Goal: Task Accomplishment & Management: Manage account settings

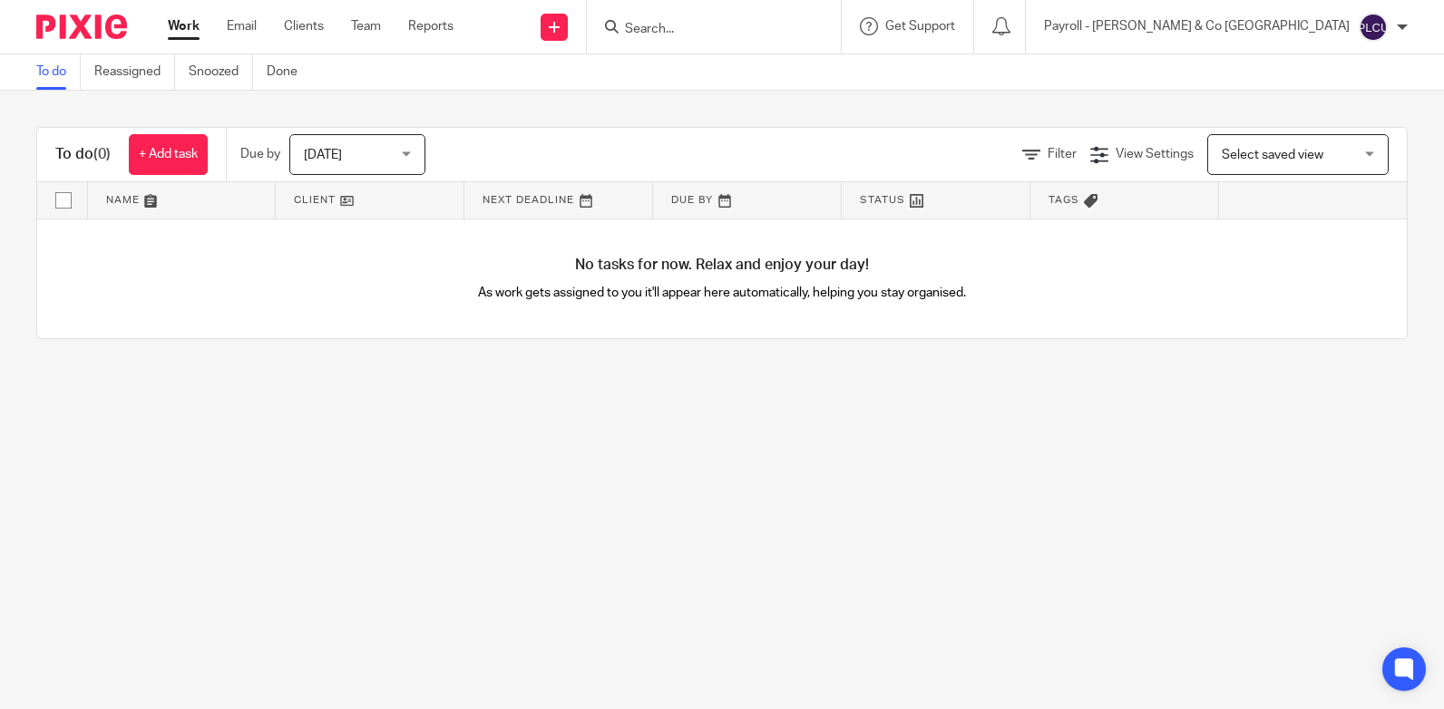
click at [619, 28] on icon at bounding box center [612, 27] width 14 height 14
click at [787, 29] on input "Search" at bounding box center [704, 30] width 163 height 16
click at [787, 30] on input "Search" at bounding box center [704, 30] width 163 height 16
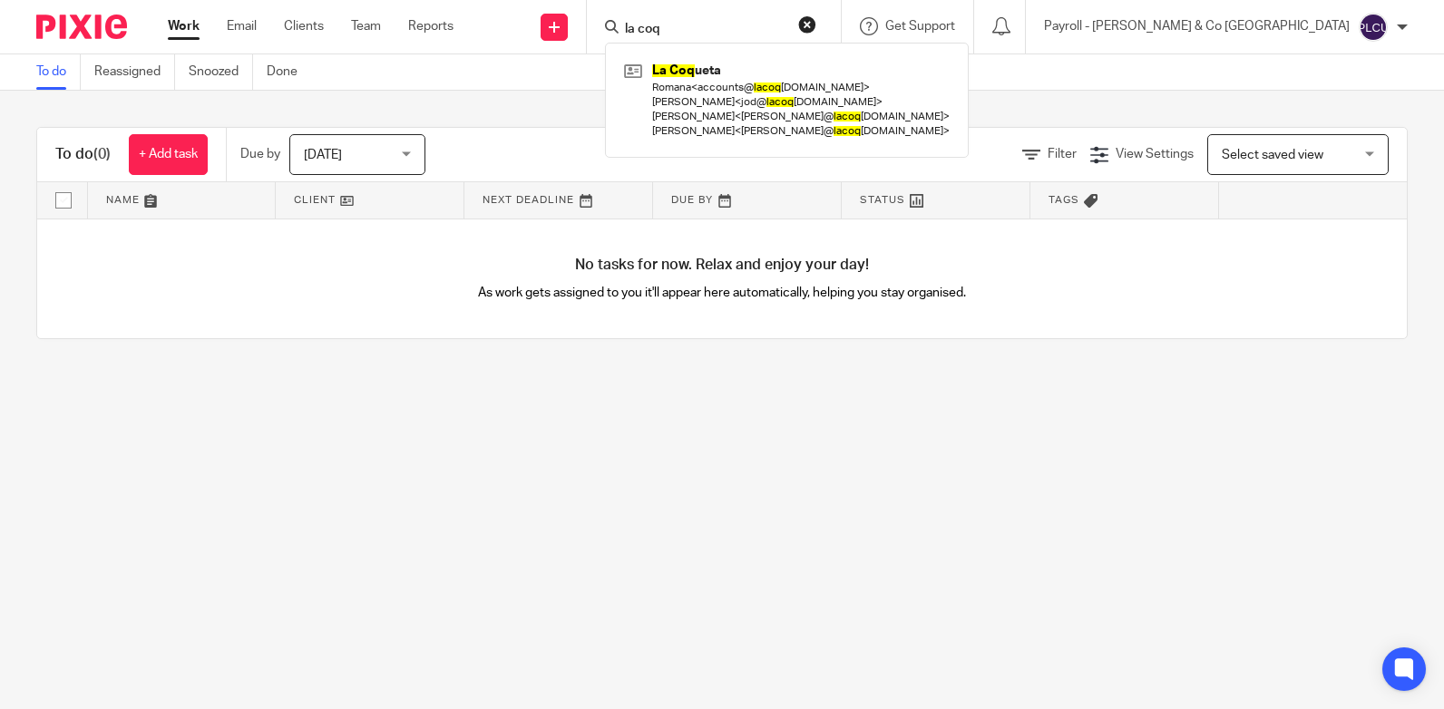
type input "la coq"
click at [883, 54] on div "La Coq ueta Romana < accounts@ lacoq uetakids.com > Jo Davison < jod@ lacoq uet…" at bounding box center [787, 100] width 364 height 115
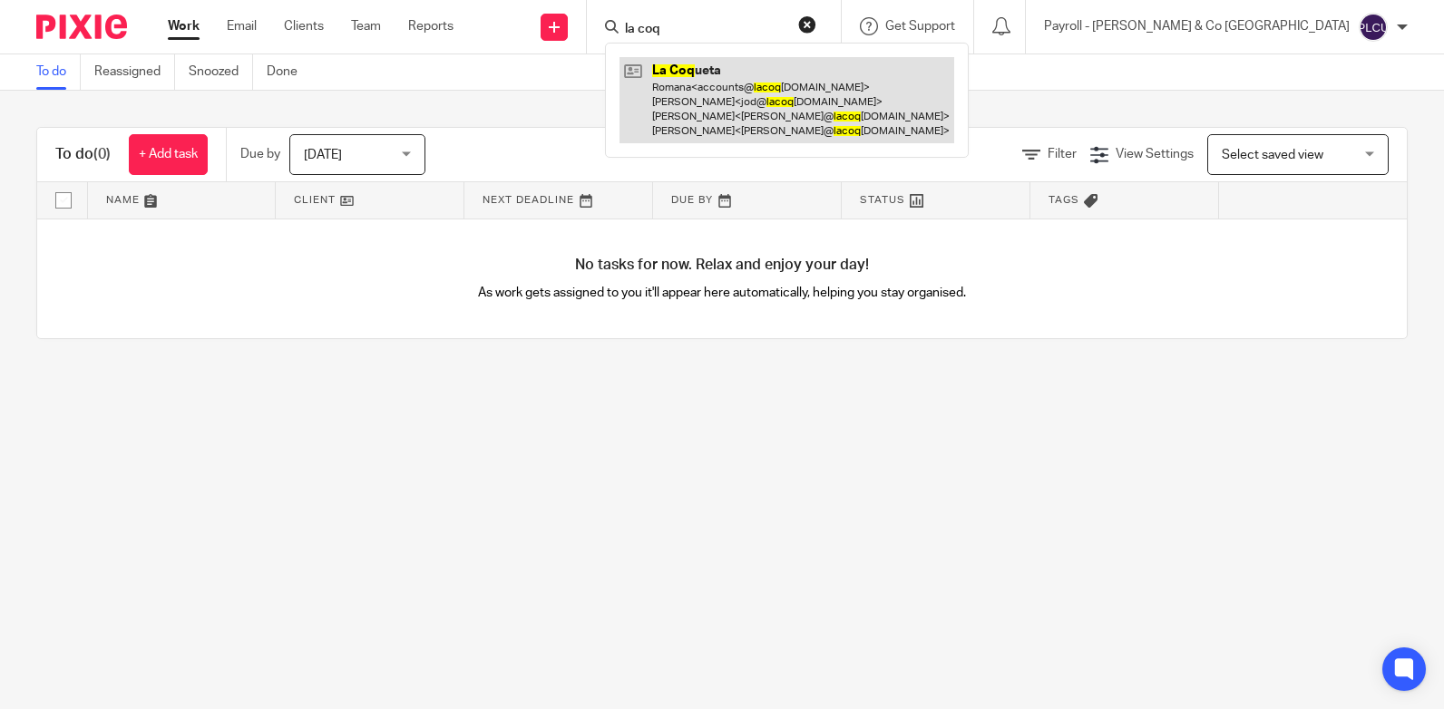
click at [881, 65] on link at bounding box center [787, 100] width 335 height 86
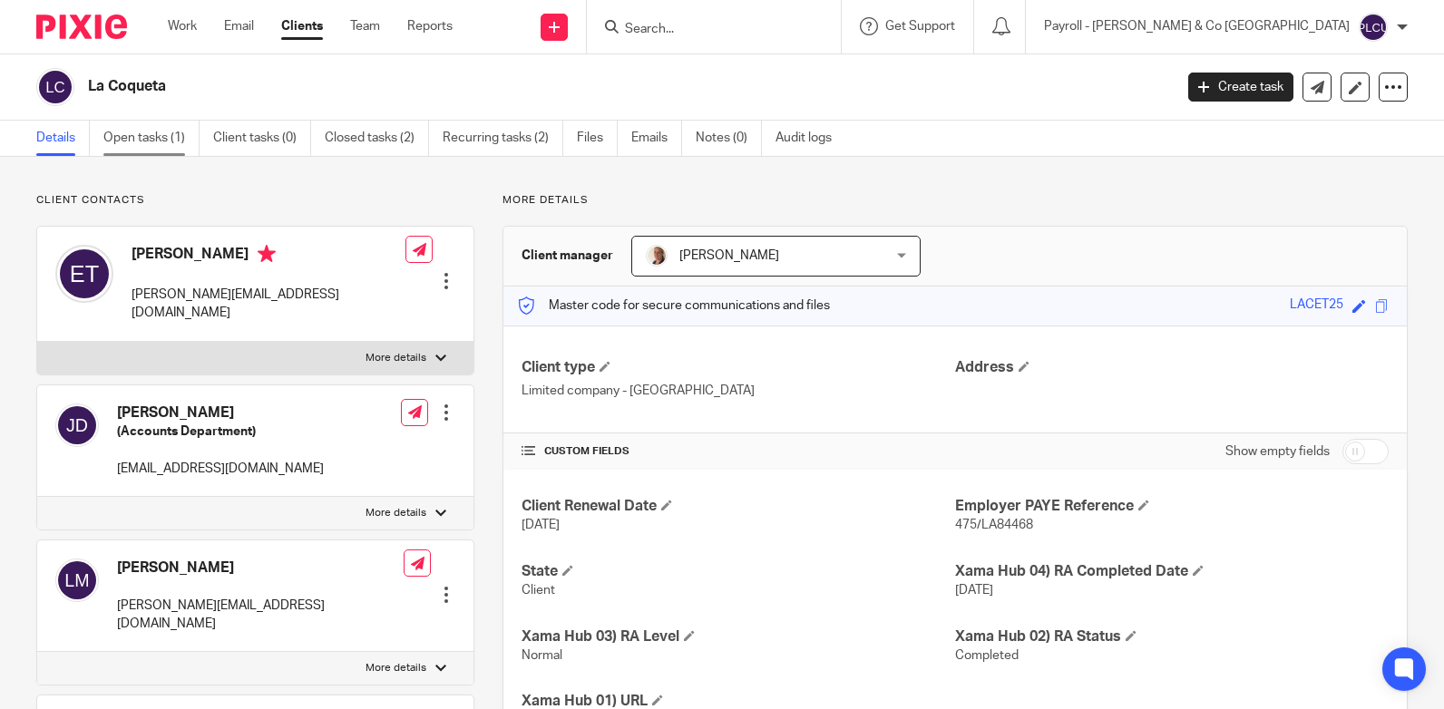
click at [140, 135] on link "Open tasks (1)" at bounding box center [151, 138] width 96 height 35
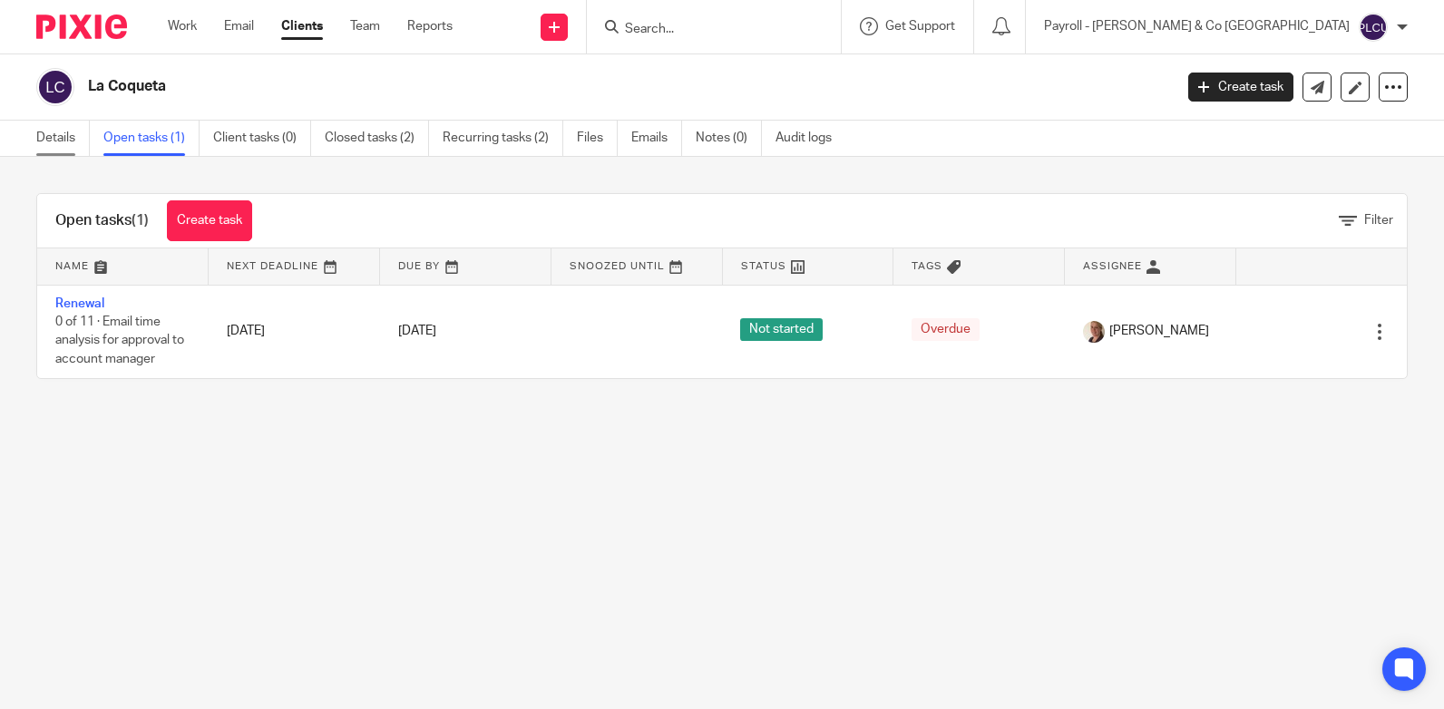
click at [60, 132] on link "Details" at bounding box center [63, 138] width 54 height 35
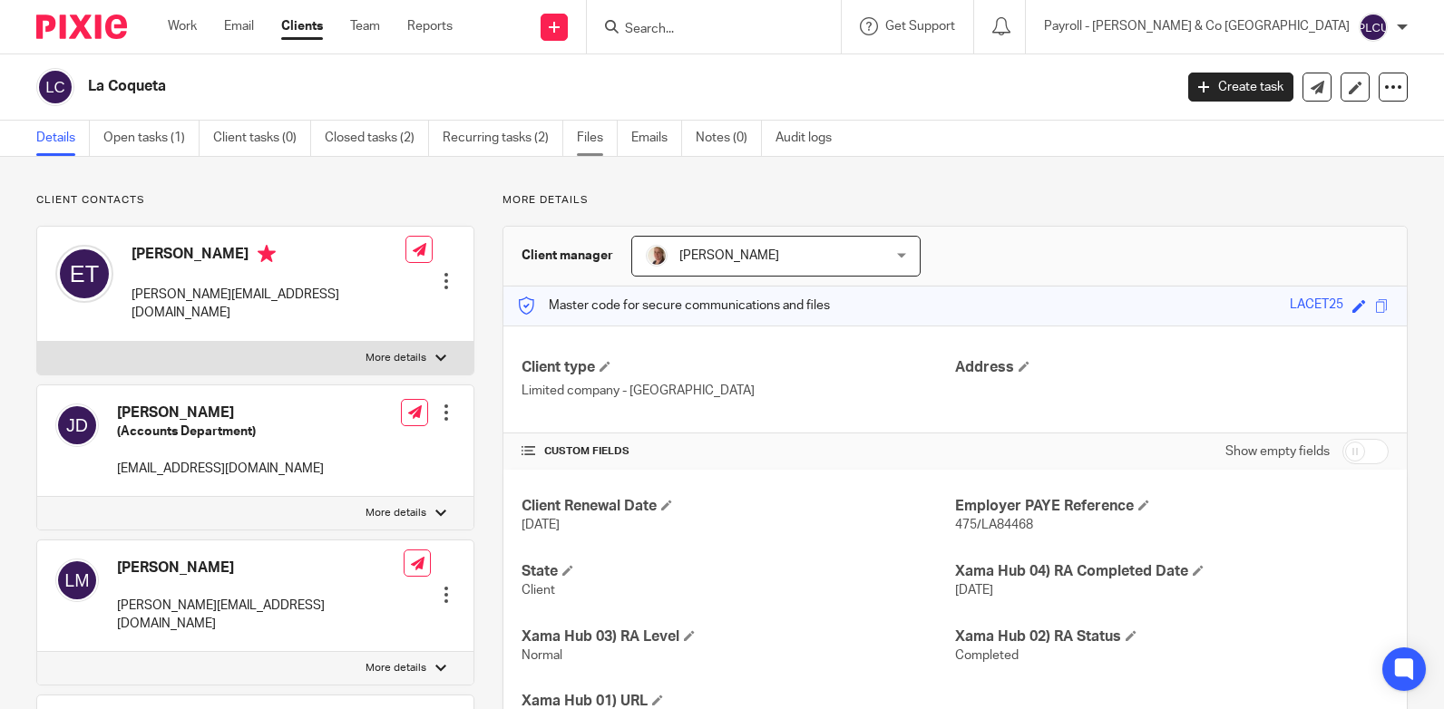
click at [592, 134] on link "Files" at bounding box center [597, 138] width 41 height 35
click at [586, 130] on link "Files" at bounding box center [597, 138] width 41 height 35
click at [589, 139] on link "Files" at bounding box center [597, 138] width 41 height 35
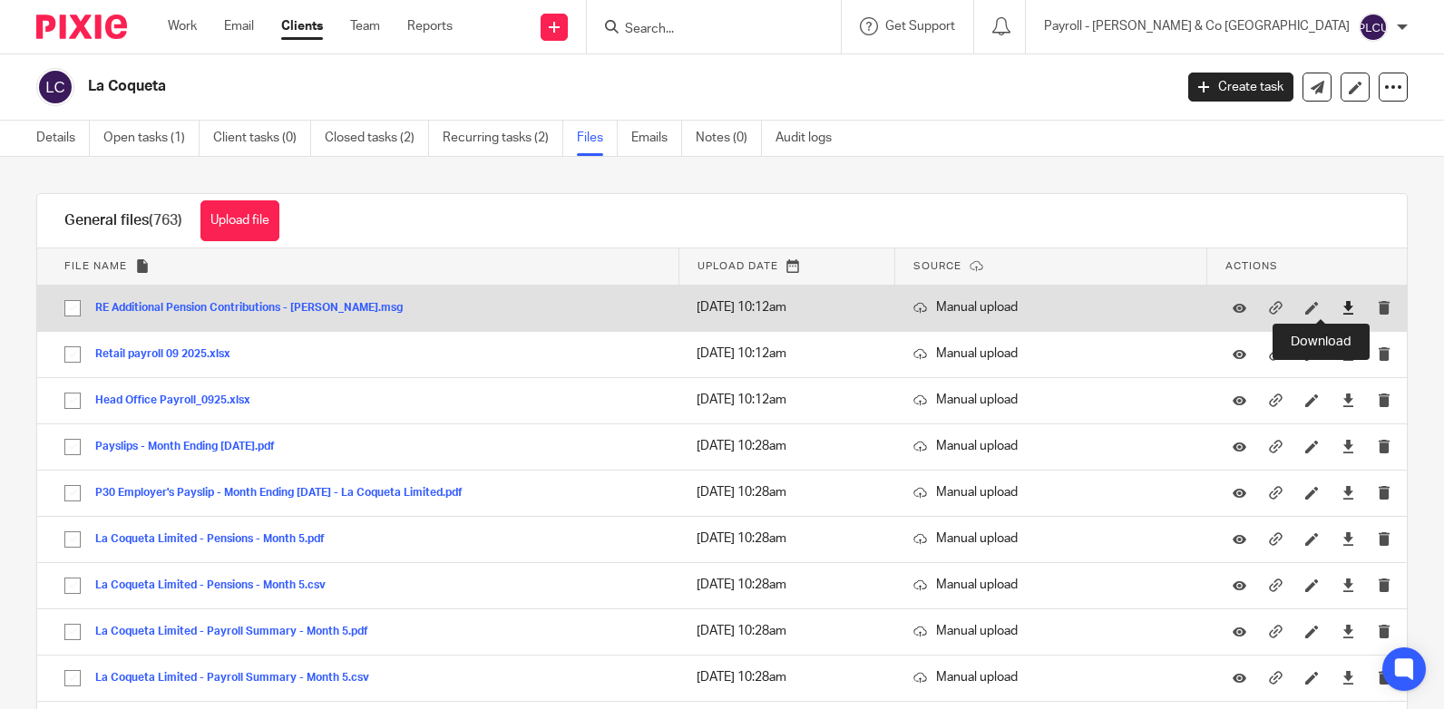
click at [1342, 306] on icon at bounding box center [1349, 308] width 14 height 14
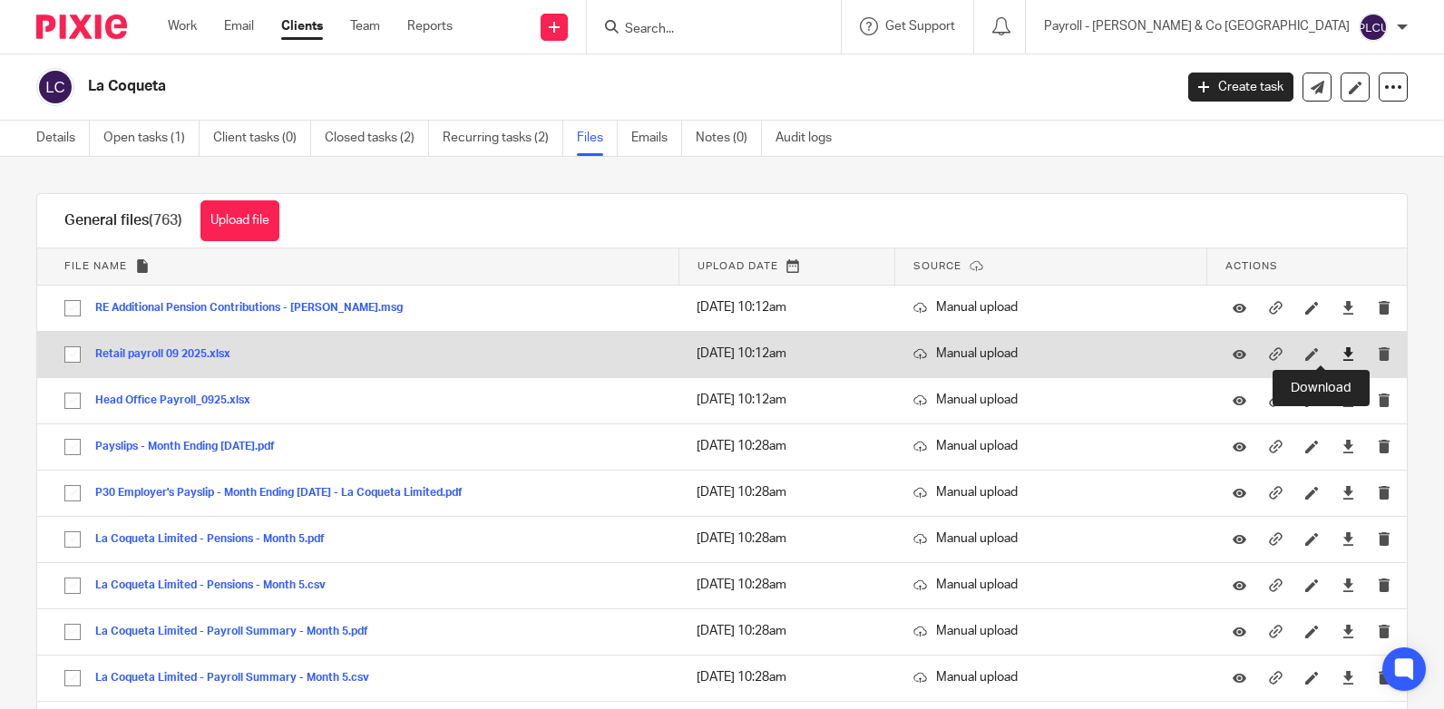
click at [1342, 352] on icon at bounding box center [1349, 354] width 14 height 14
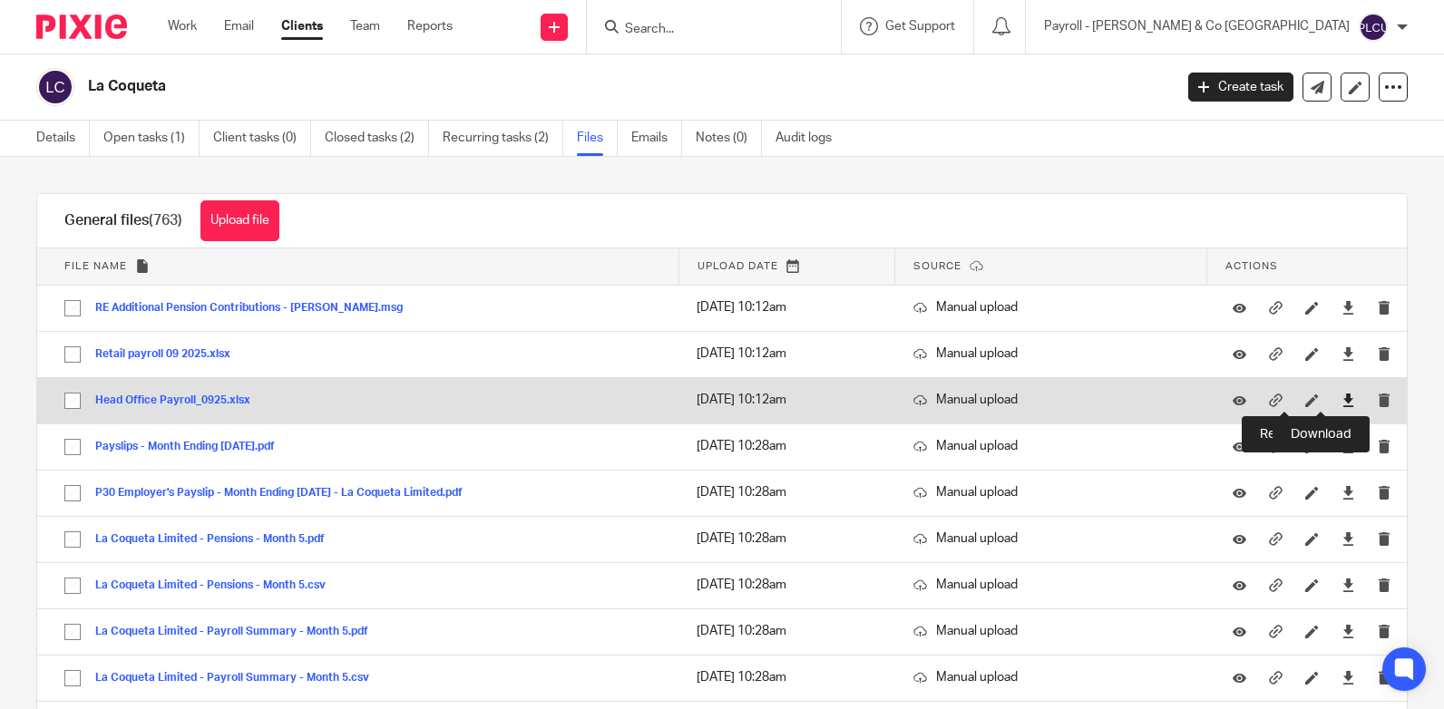
click at [1342, 397] on icon at bounding box center [1349, 401] width 14 height 14
